Goal: Task Accomplishment & Management: Manage account settings

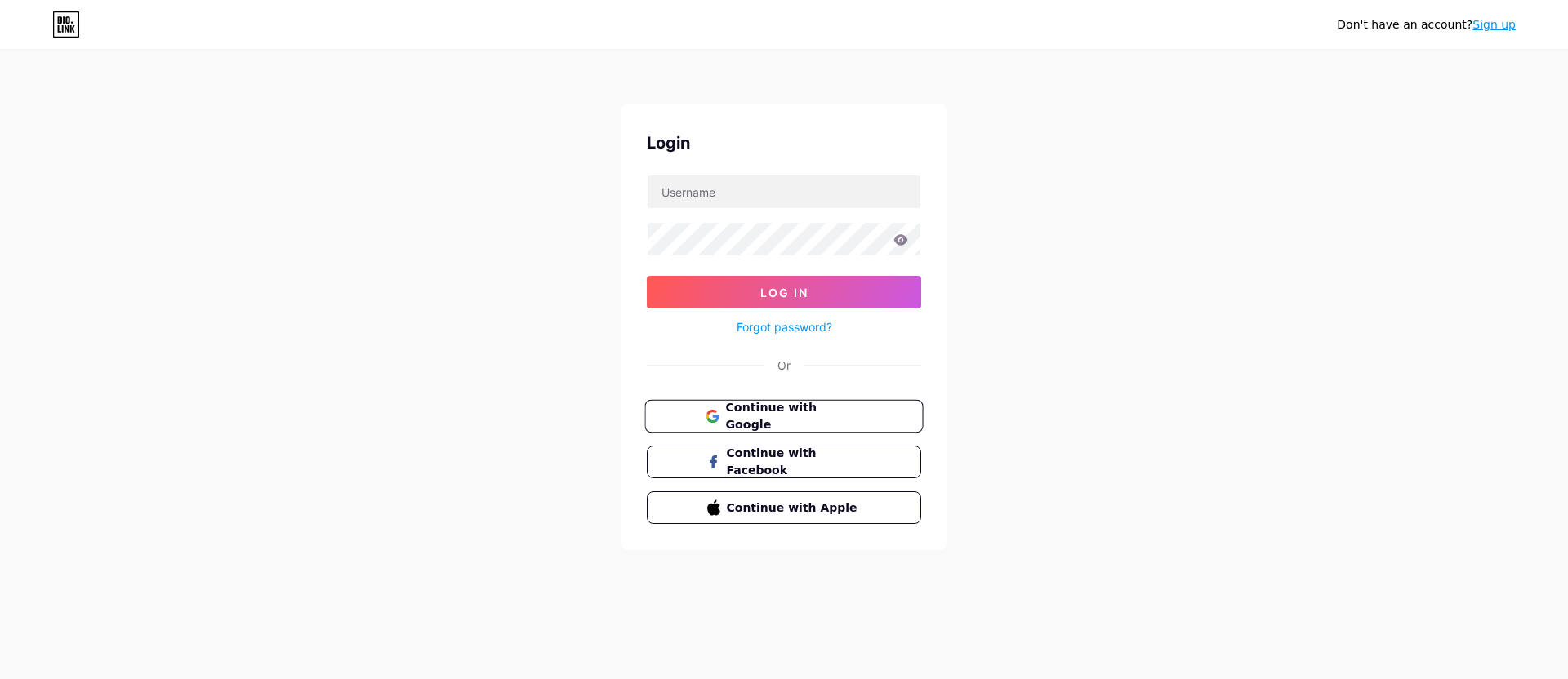
click at [777, 419] on span "Continue with Google" at bounding box center [794, 416] width 137 height 35
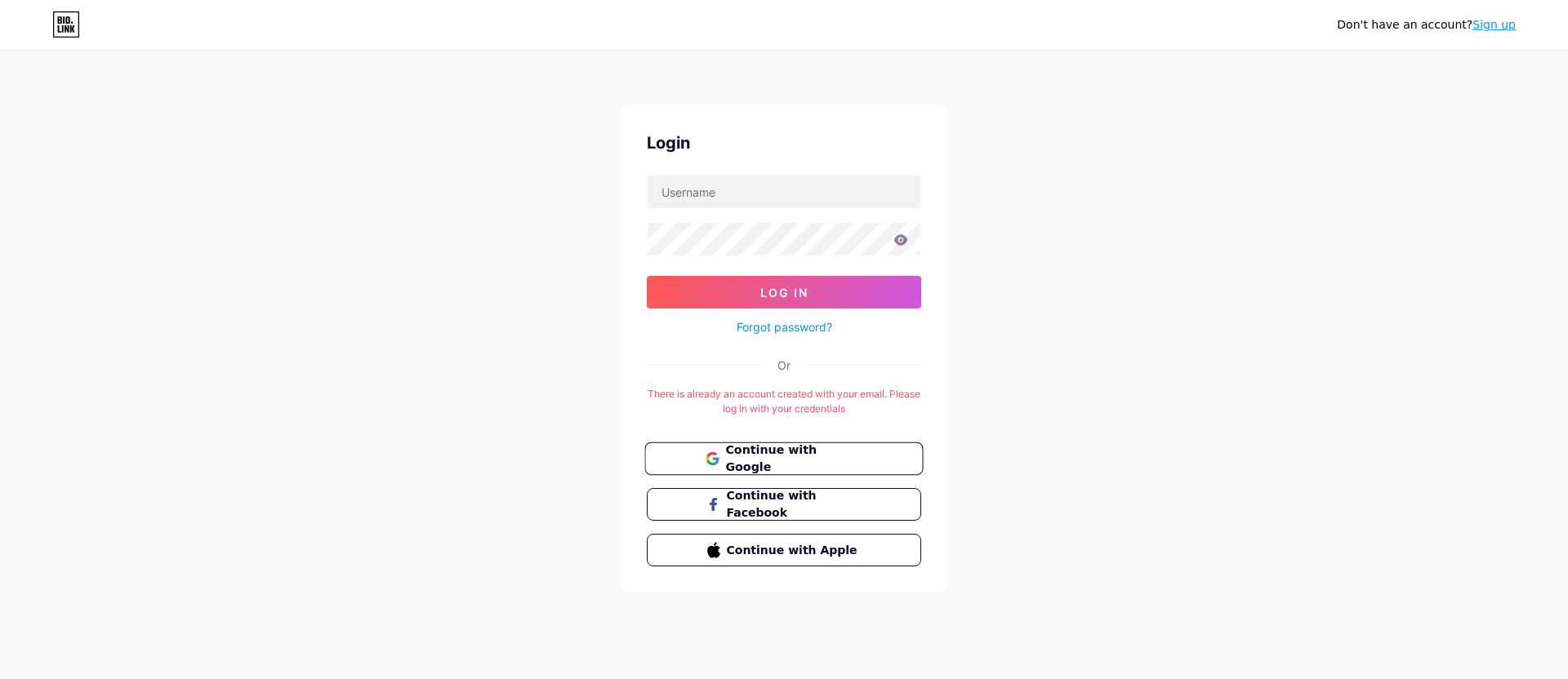
click at [791, 458] on span "Continue with Google" at bounding box center [794, 459] width 137 height 35
click at [781, 179] on input "text" at bounding box center [784, 192] width 273 height 32
type input "[EMAIL_ADDRESS][DOMAIN_NAME]"
click at [811, 299] on button "Log In" at bounding box center [784, 292] width 275 height 32
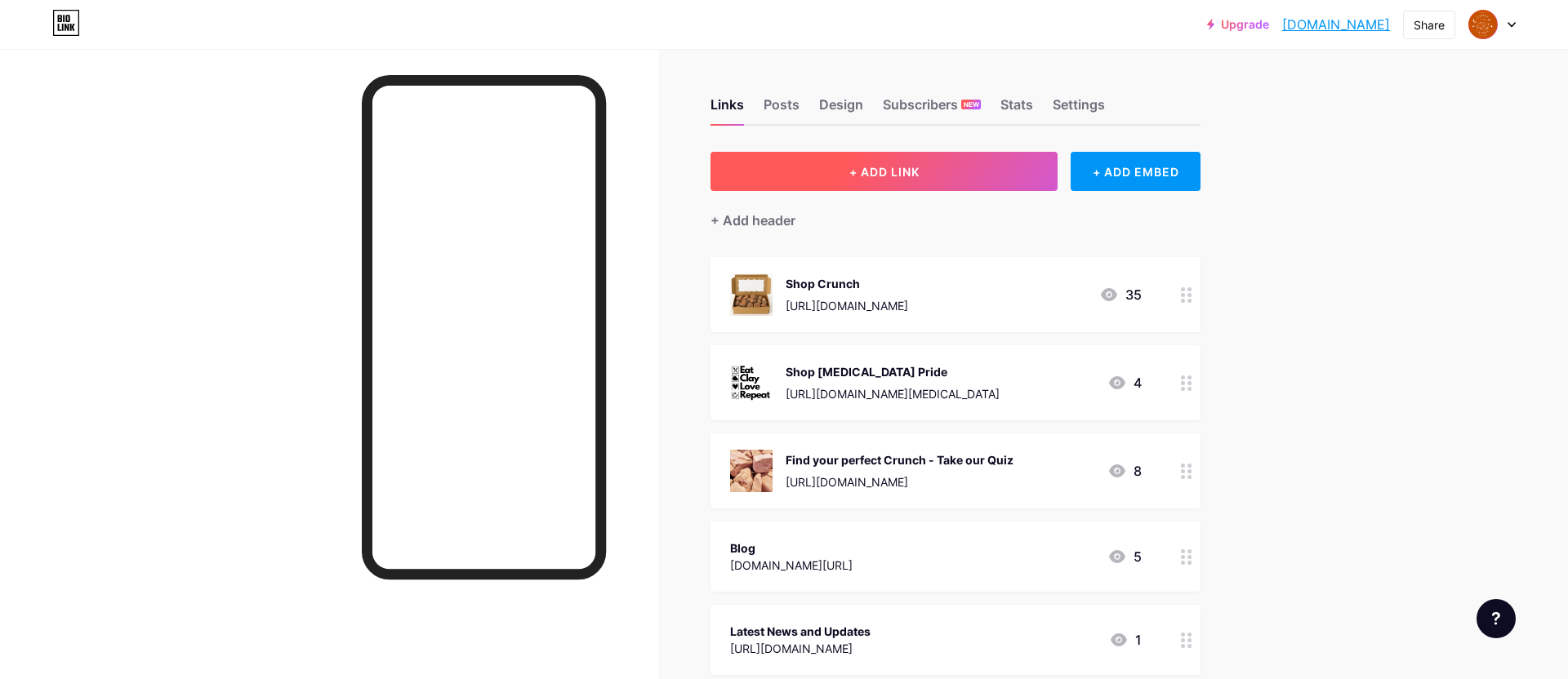
click at [850, 173] on span "+ ADD LINK" at bounding box center [885, 172] width 70 height 14
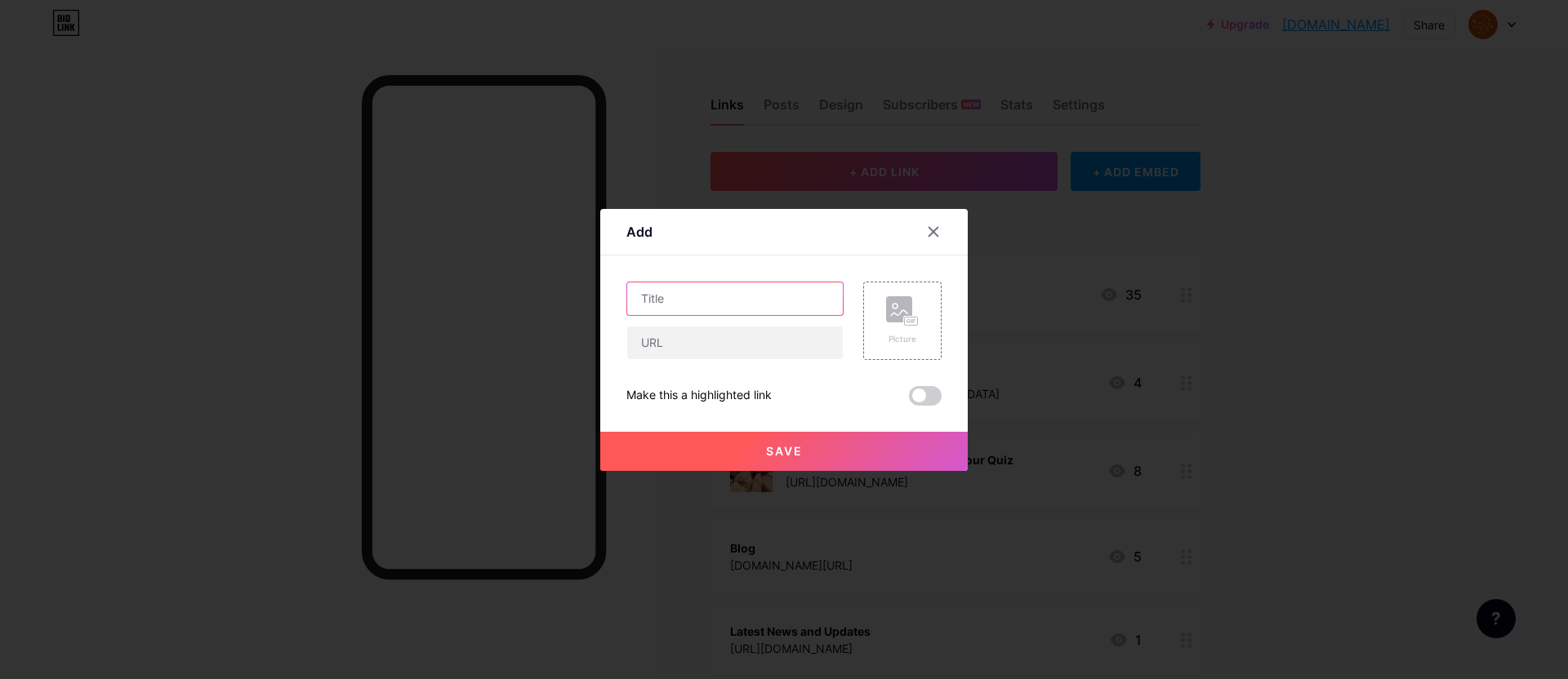
click at [784, 293] on input "text" at bounding box center [735, 298] width 216 height 32
type input "Etsy Store"
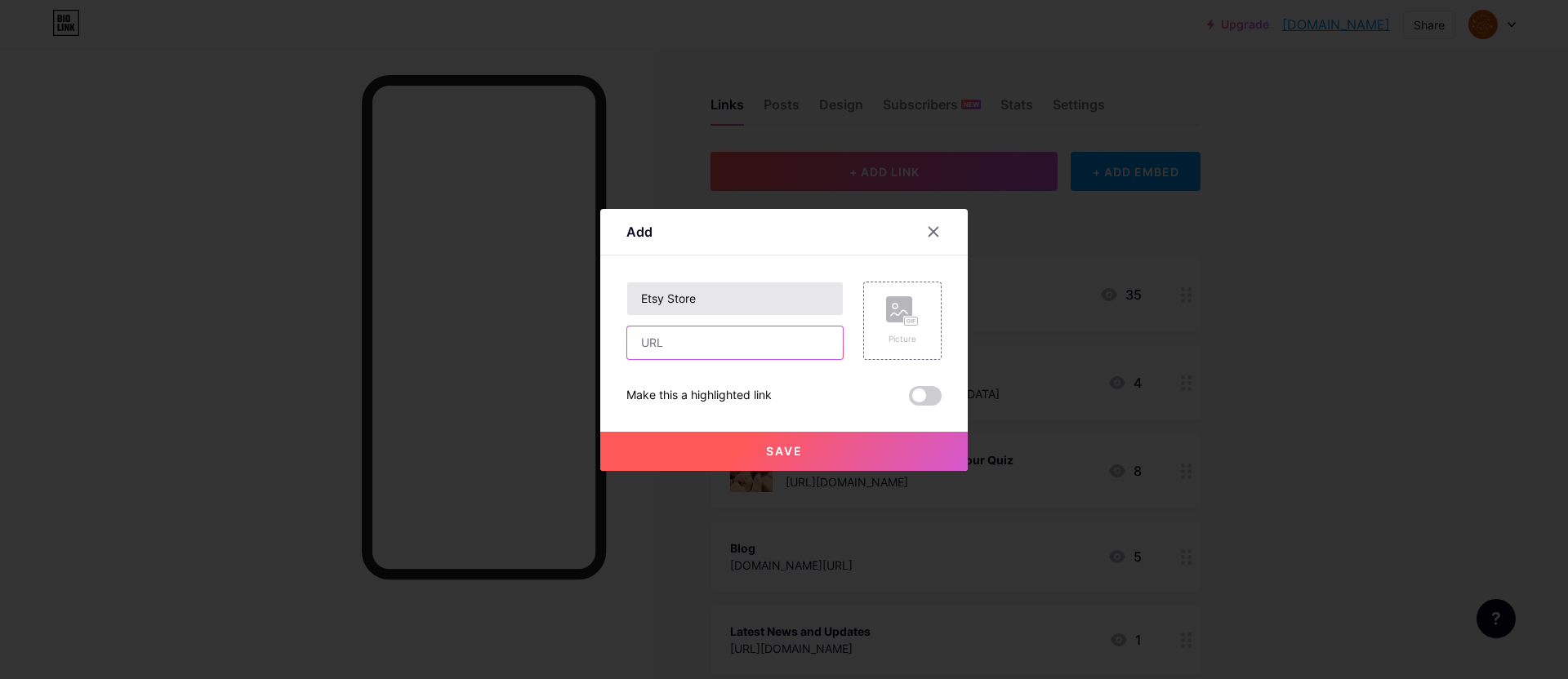
paste input "[URL][DOMAIN_NAME]"
type input "[URL][DOMAIN_NAME]"
click at [811, 456] on button "Save" at bounding box center [784, 451] width 368 height 39
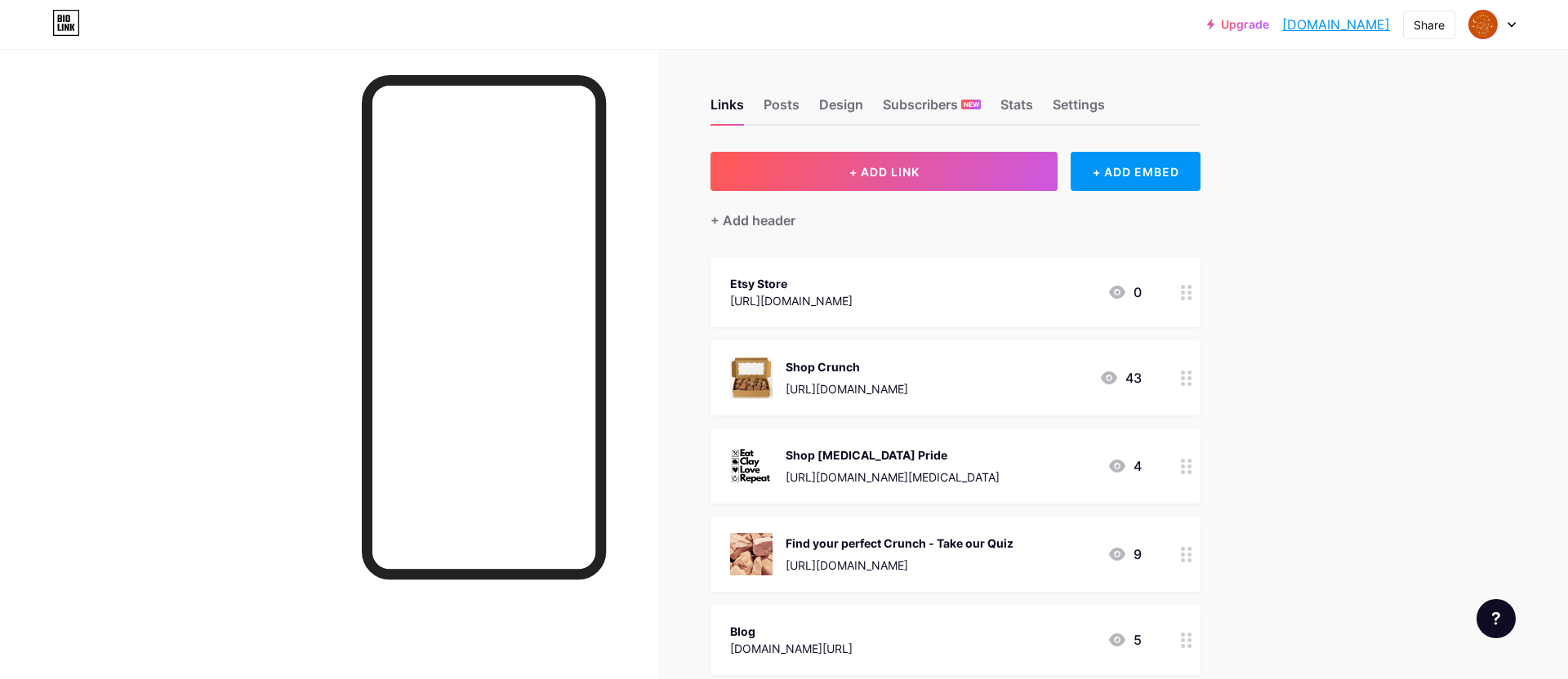
click at [811, 456] on div "Shop [MEDICAL_DATA] Pride" at bounding box center [892, 455] width 214 height 17
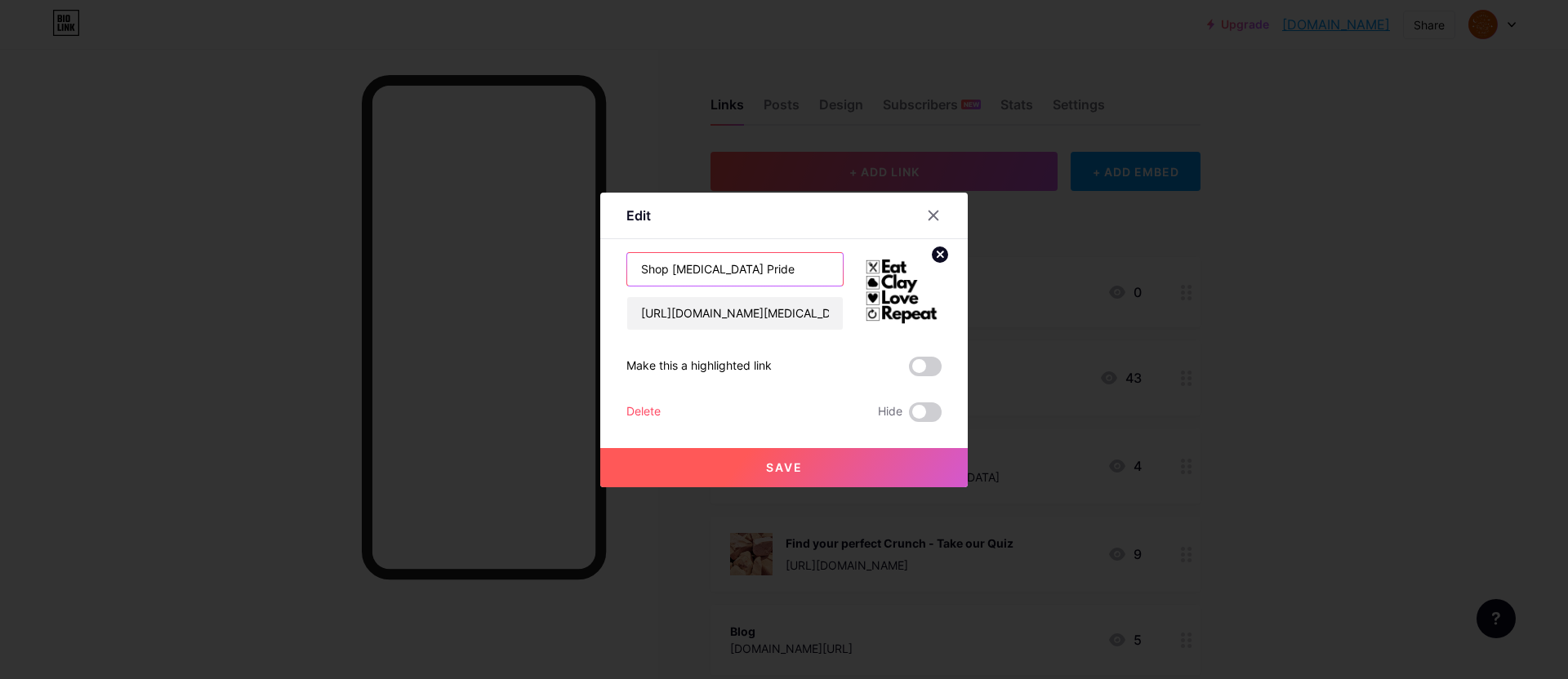
drag, startPoint x: 745, startPoint y: 266, endPoint x: 674, endPoint y: 265, distance: 71.0
click at [674, 265] on input "Shop [MEDICAL_DATA] Pride" at bounding box center [735, 269] width 216 height 32
type input "Shop Merch"
click at [816, 467] on button "Save" at bounding box center [784, 467] width 368 height 39
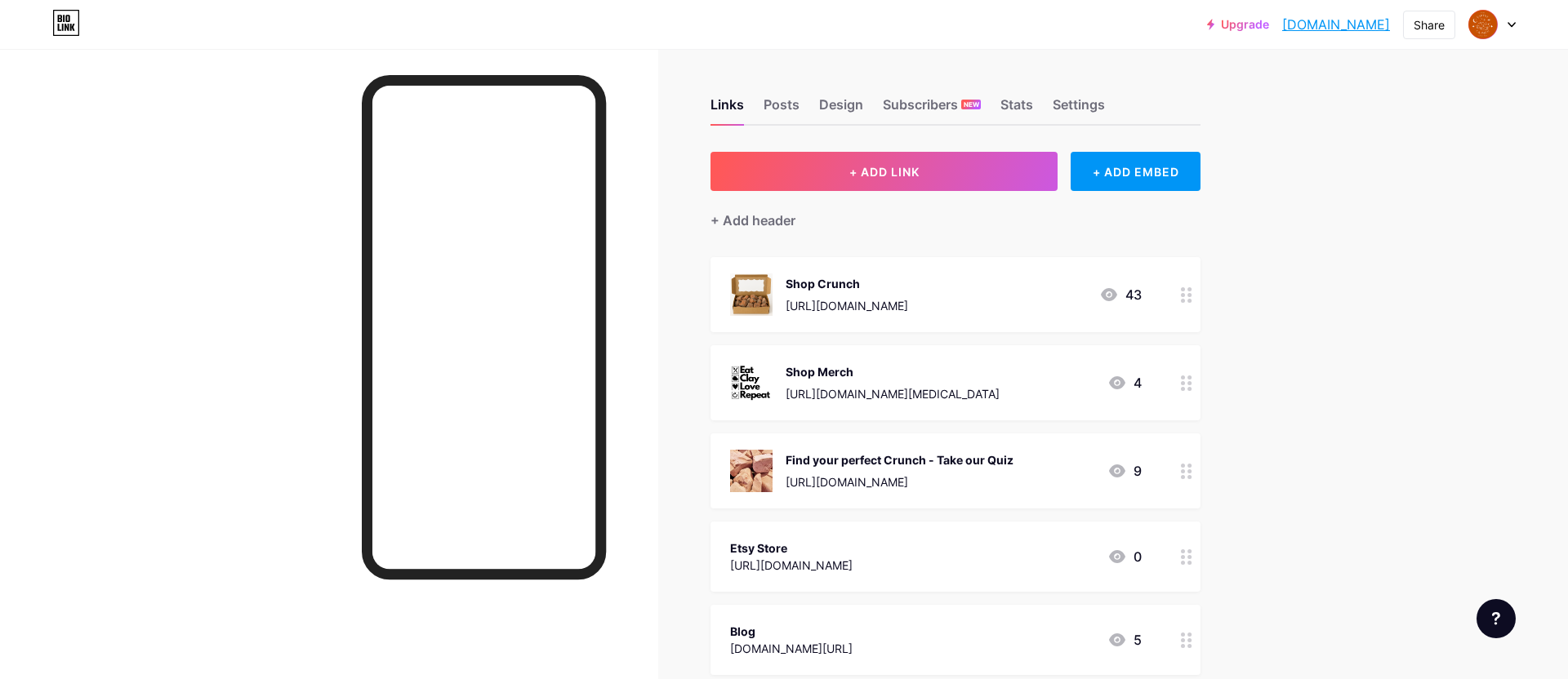
click at [926, 90] on div "Links Posts Design Subscribers NEW Stats Settings" at bounding box center [956, 97] width 490 height 57
click at [918, 102] on div "Subscribers NEW" at bounding box center [931, 109] width 98 height 29
